Goal: Register for event/course

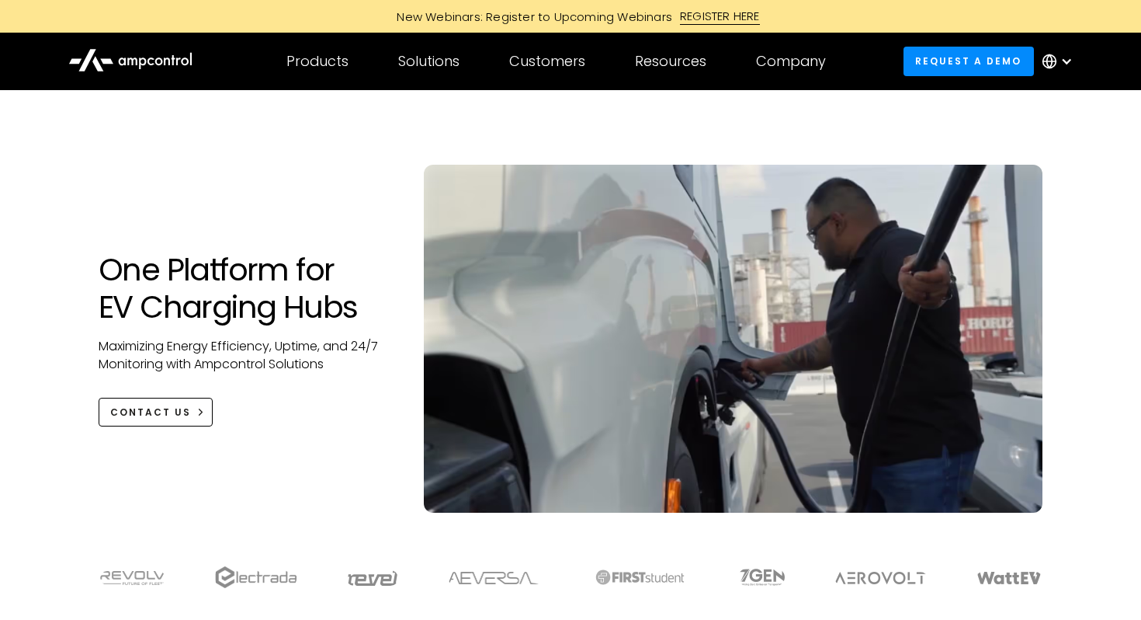
click at [730, 19] on div "REGISTER HERE" at bounding box center [720, 16] width 80 height 17
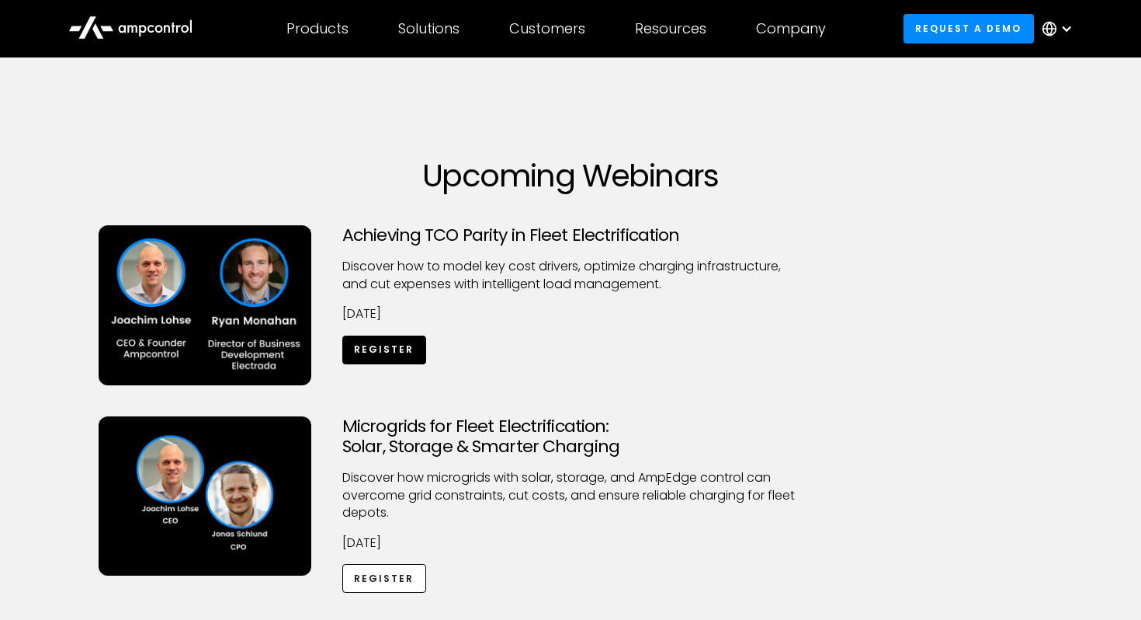
click at [392, 345] on link "Register" at bounding box center [384, 349] width 84 height 29
click at [361, 576] on link "Register" at bounding box center [384, 578] width 84 height 29
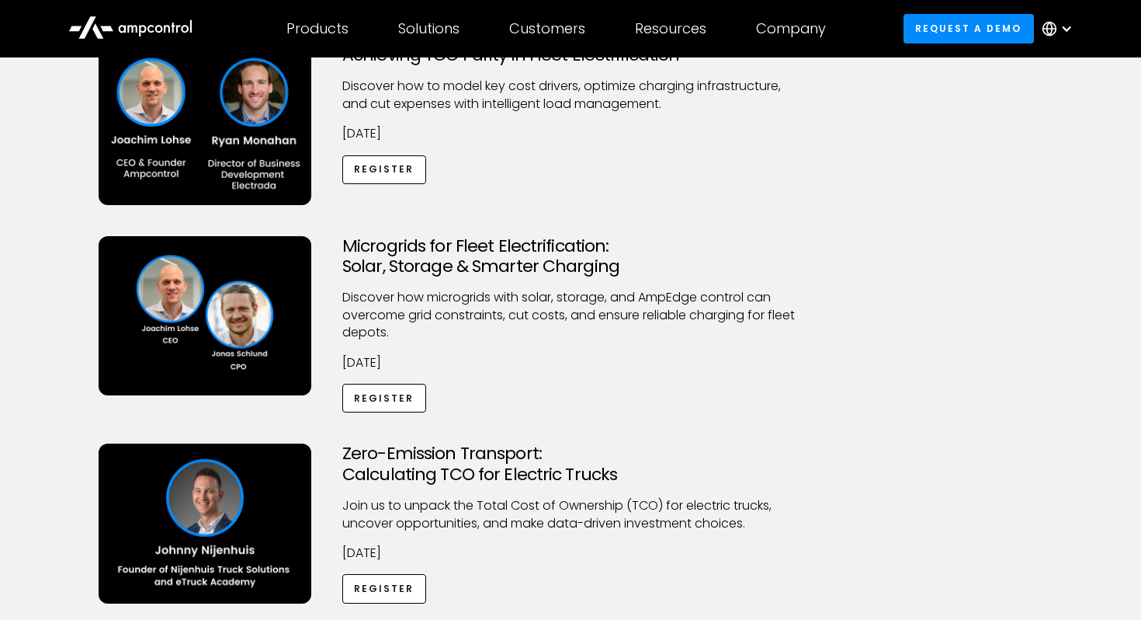
scroll to position [205, 0]
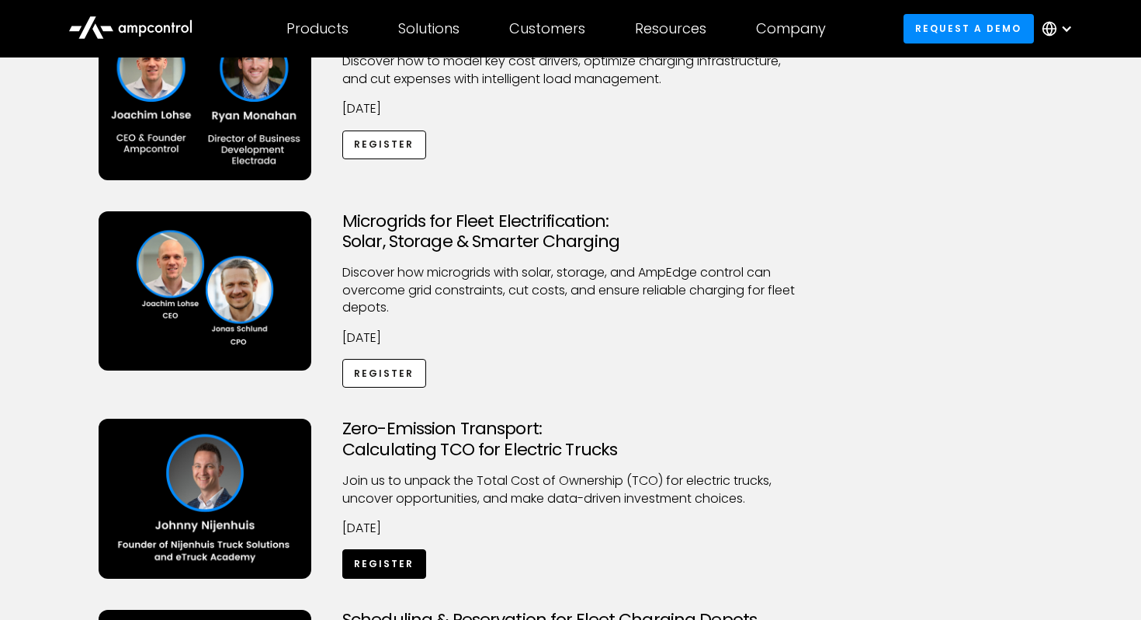
click at [378, 562] on link "Register" at bounding box center [384, 563] width 84 height 29
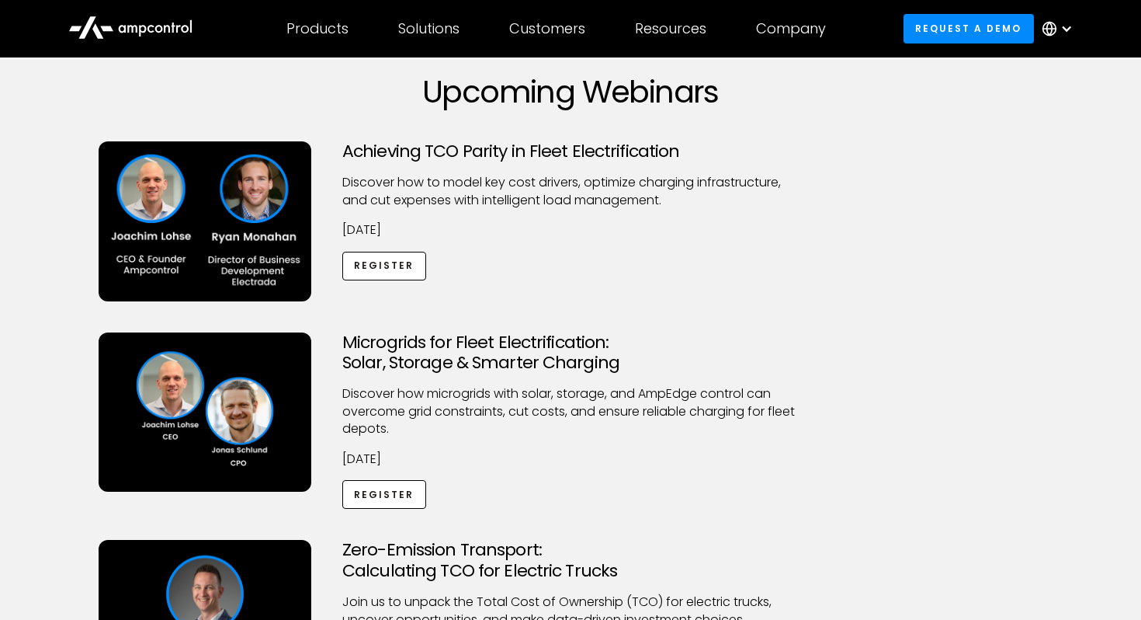
scroll to position [0, 0]
